Goal: Book appointment/travel/reservation

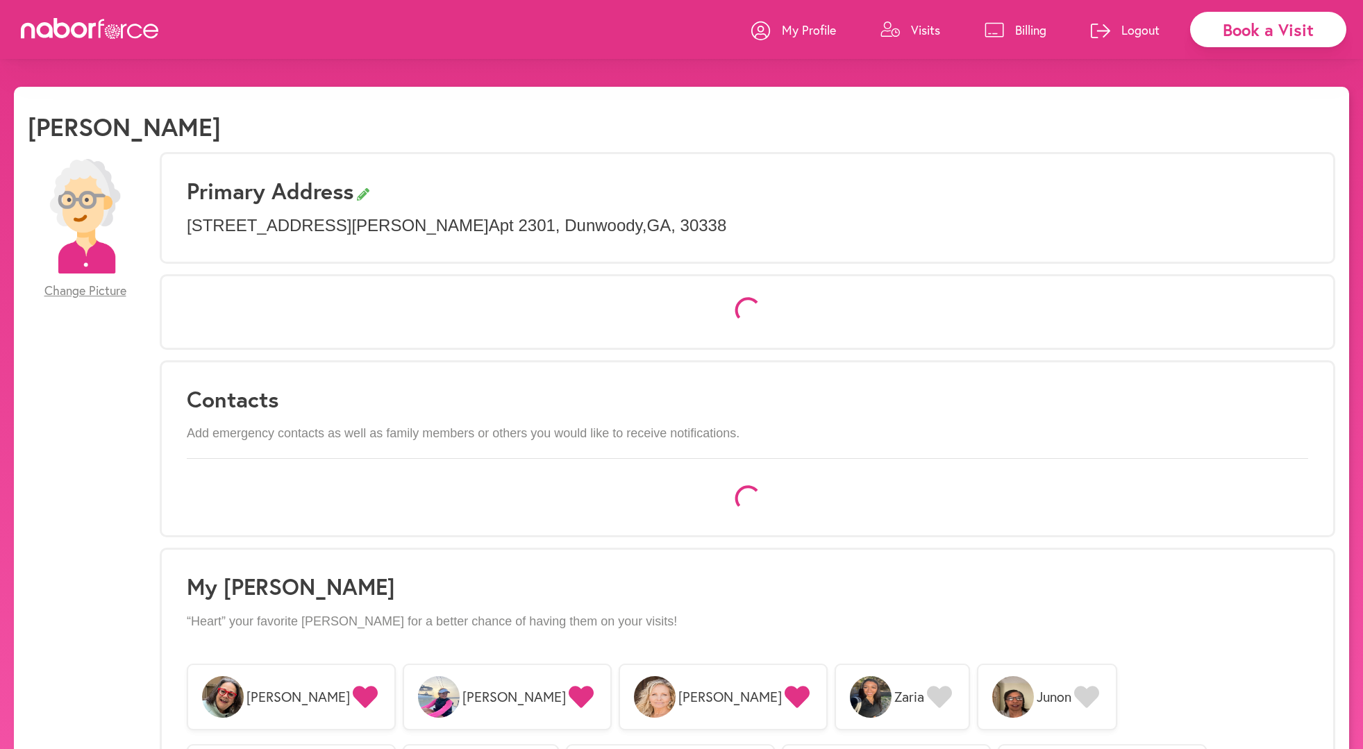
select select "*"
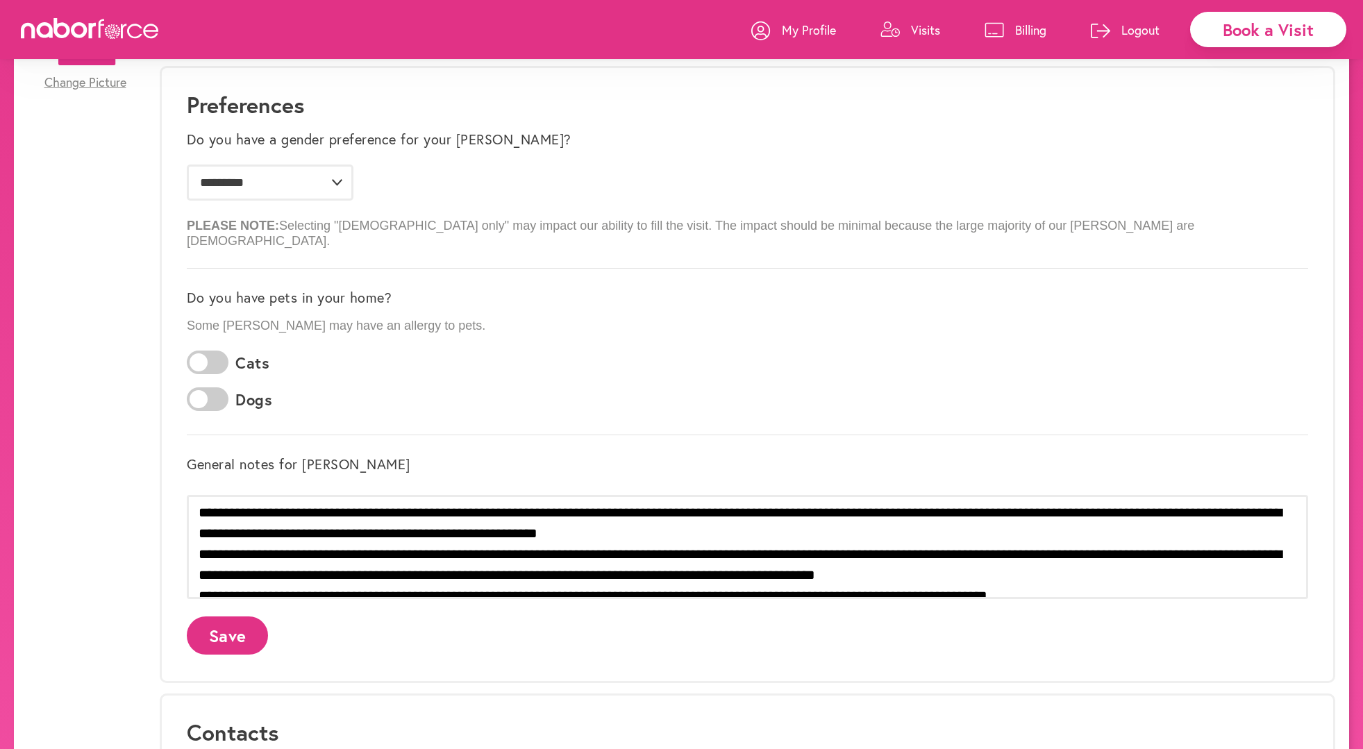
click at [1259, 37] on div "Book a Visit" at bounding box center [1268, 29] width 156 height 35
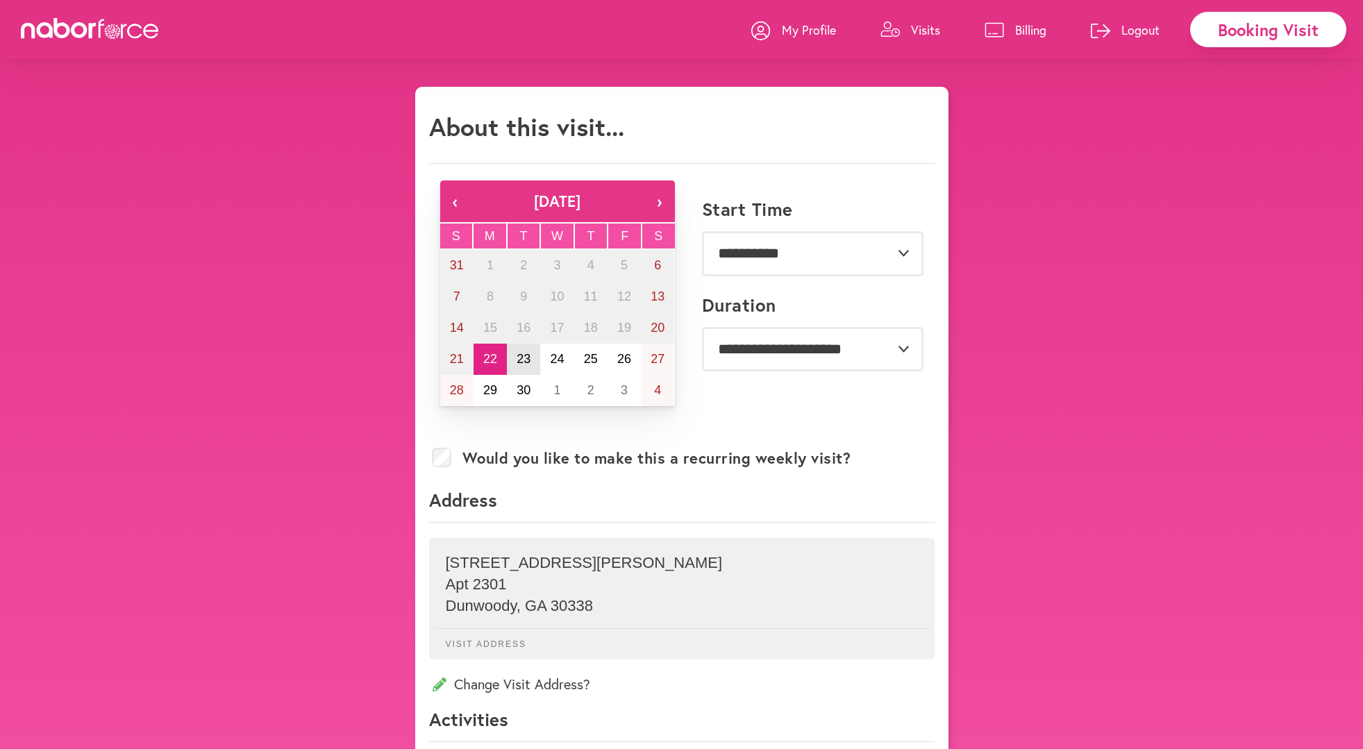
click at [522, 358] on abbr "23" at bounding box center [524, 359] width 14 height 14
select select "*******"
select select "***"
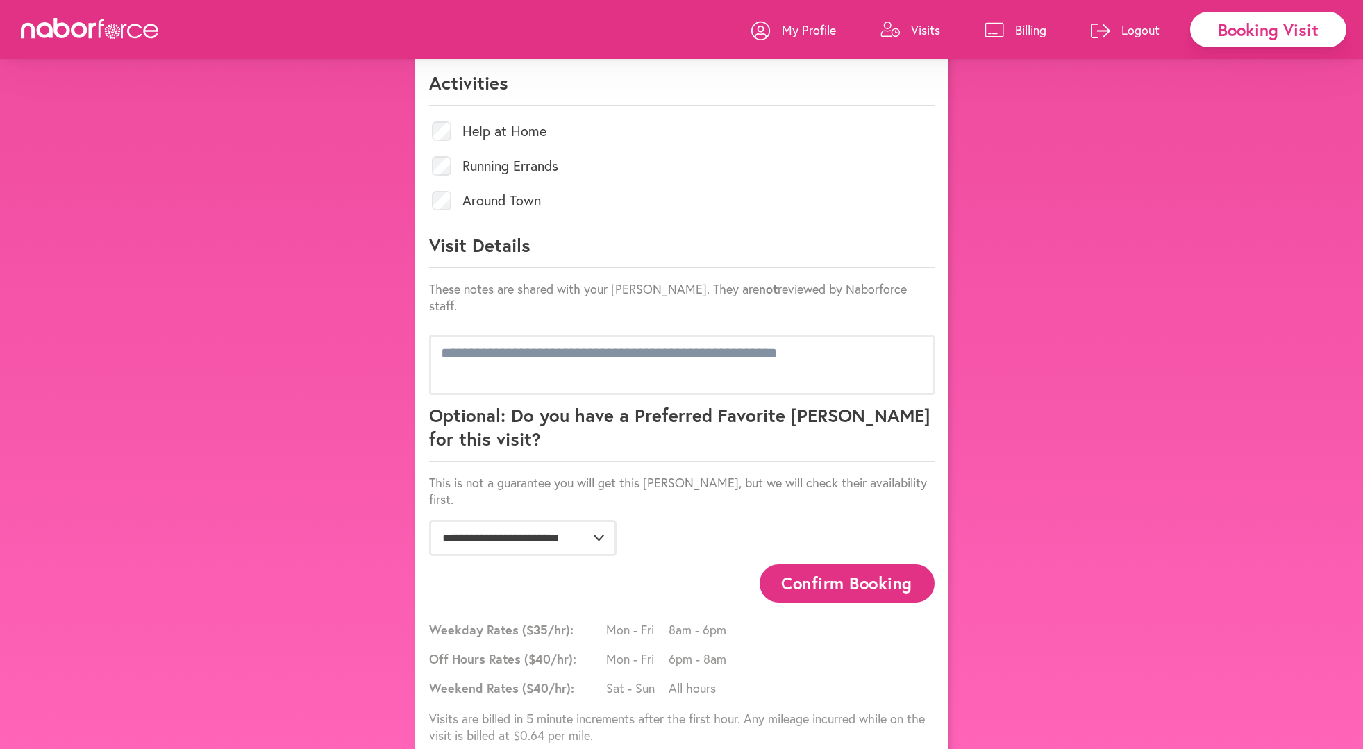
scroll to position [635, 0]
click at [800, 566] on button "Confirm Booking" at bounding box center [847, 585] width 175 height 38
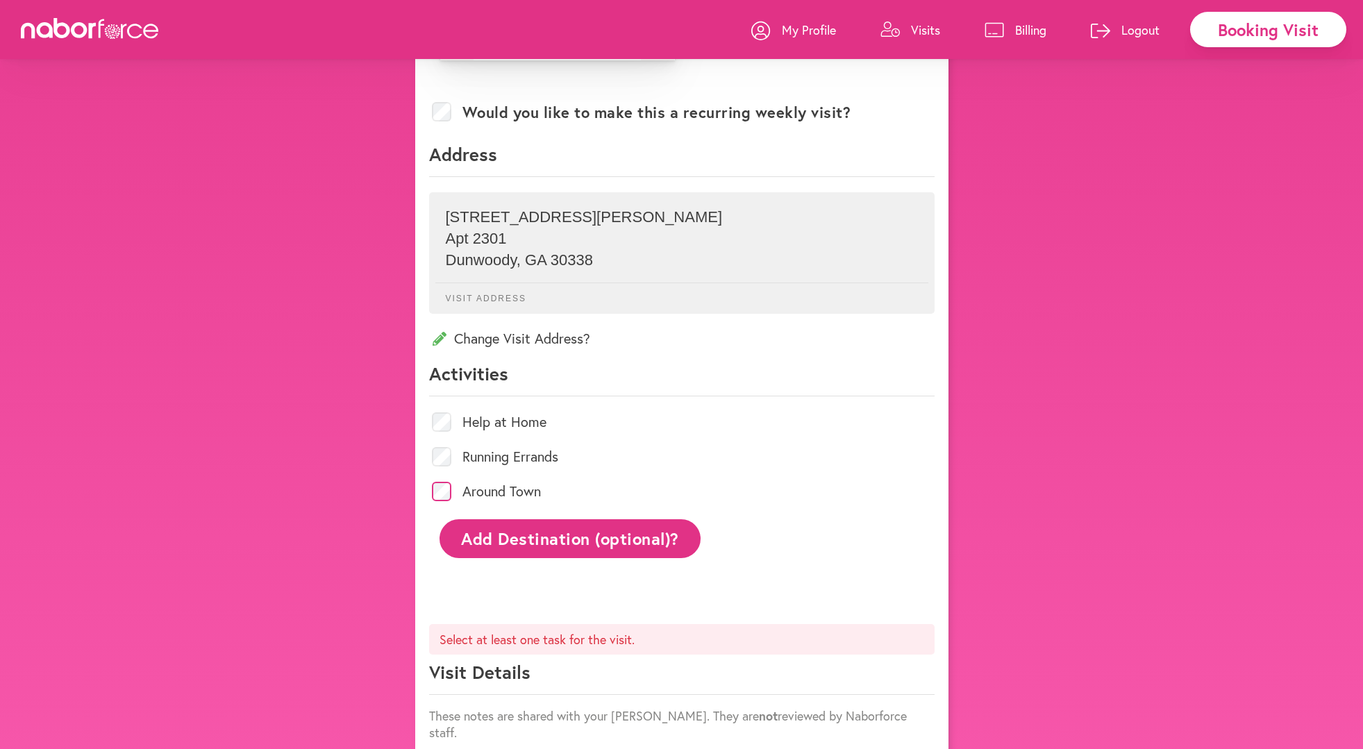
scroll to position [349, 0]
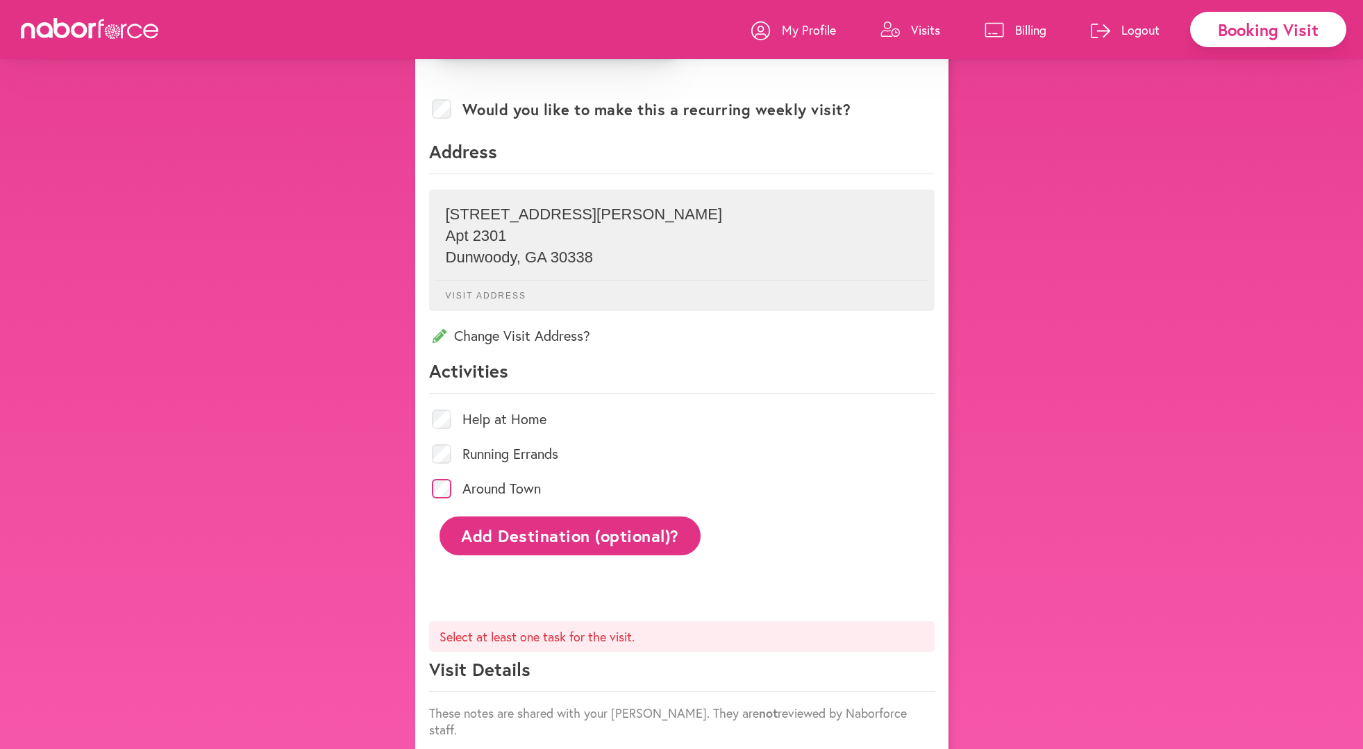
click at [670, 531] on button "Add Destination (optional)?" at bounding box center [571, 536] width 262 height 38
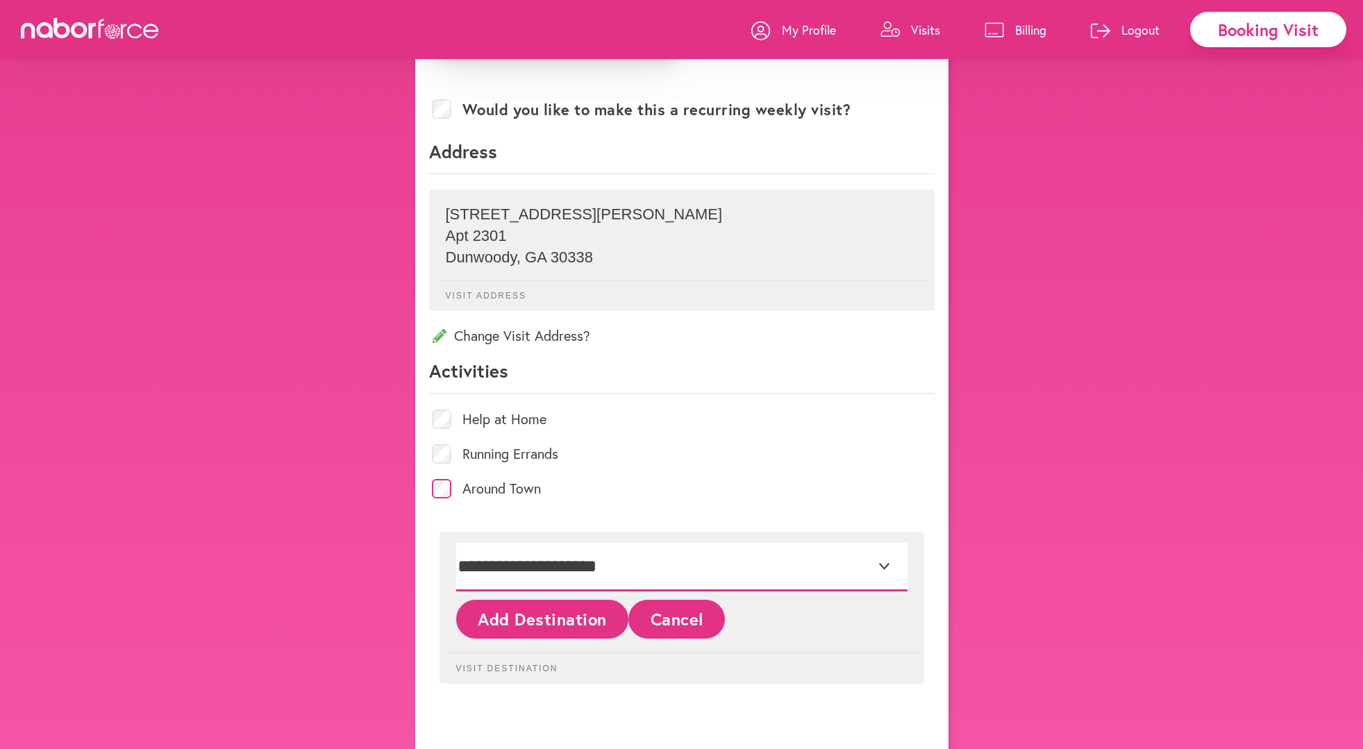
select select "*"
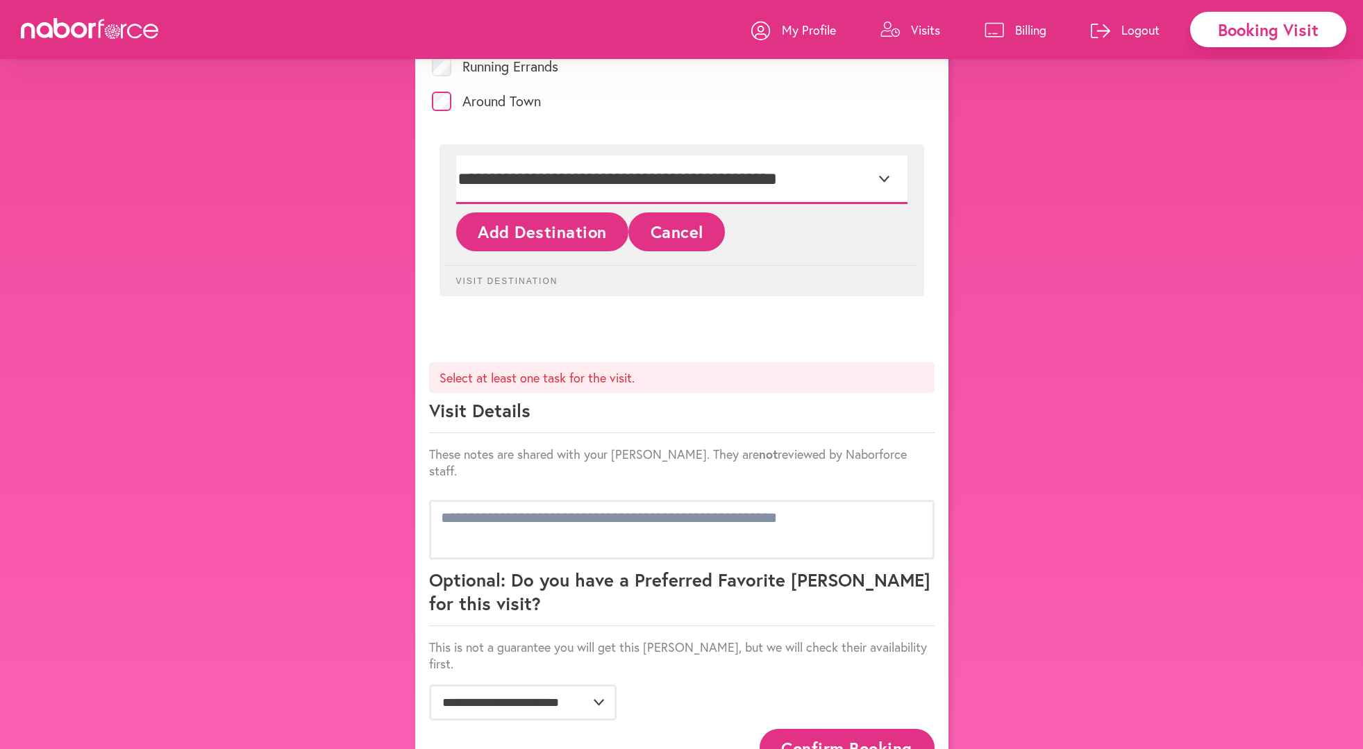
scroll to position [745, 0]
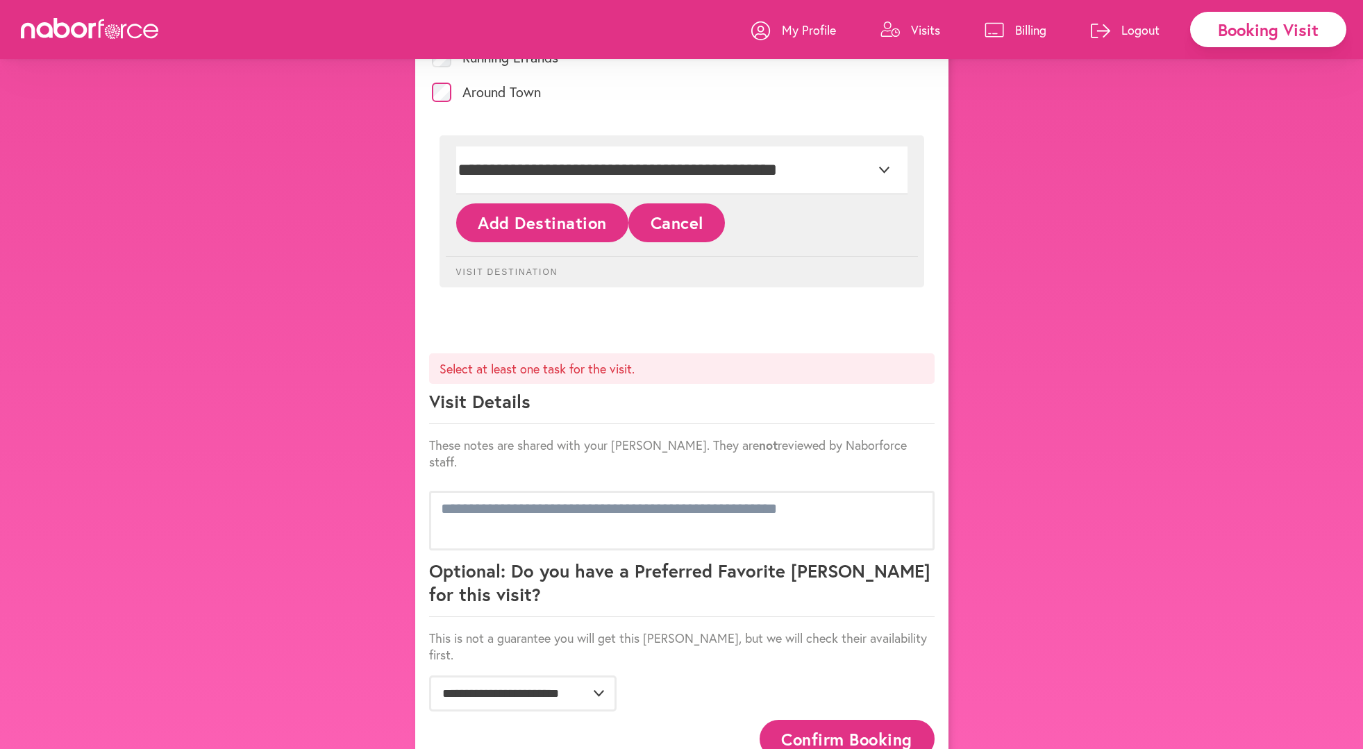
click at [819, 720] on button "Confirm Booking" at bounding box center [847, 739] width 175 height 38
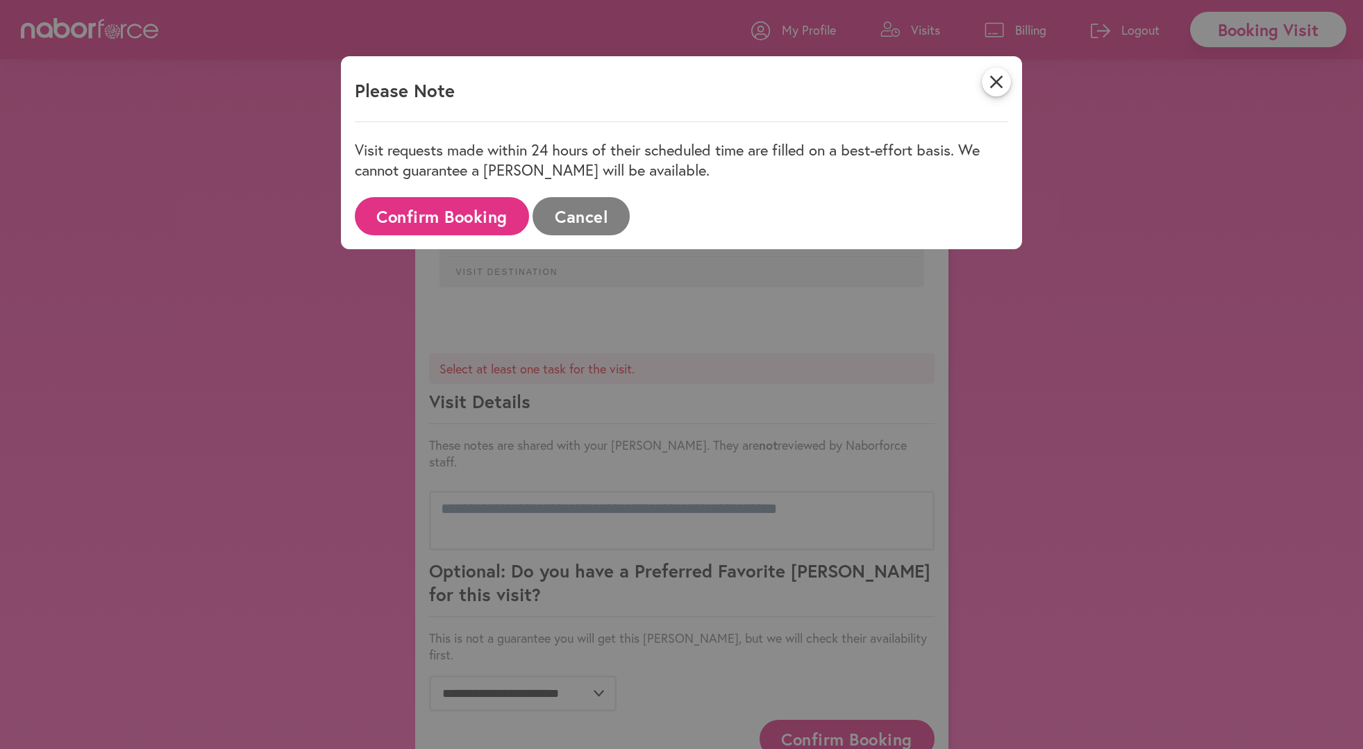
click at [488, 217] on button "Confirm Booking" at bounding box center [442, 216] width 175 height 38
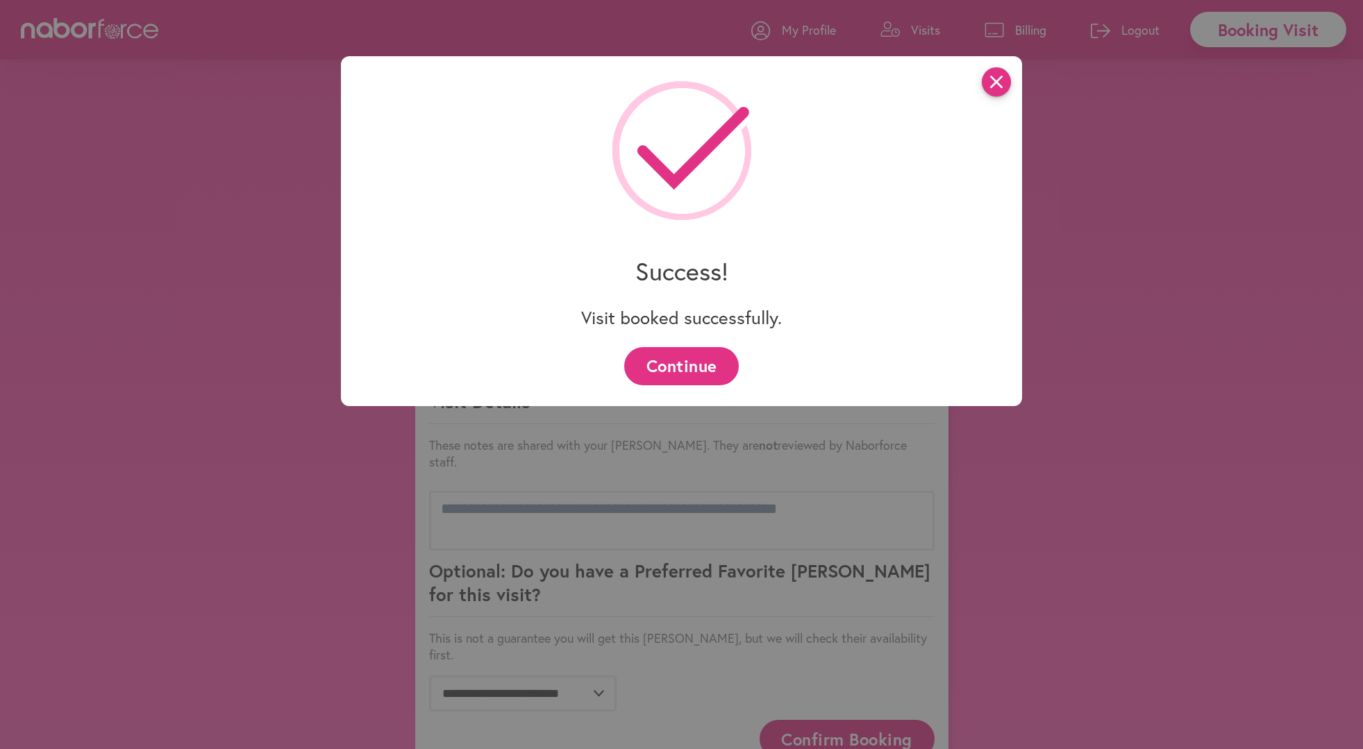
click at [998, 81] on icon "close" at bounding box center [996, 81] width 29 height 29
